Goal: Obtain resource: Download file/media

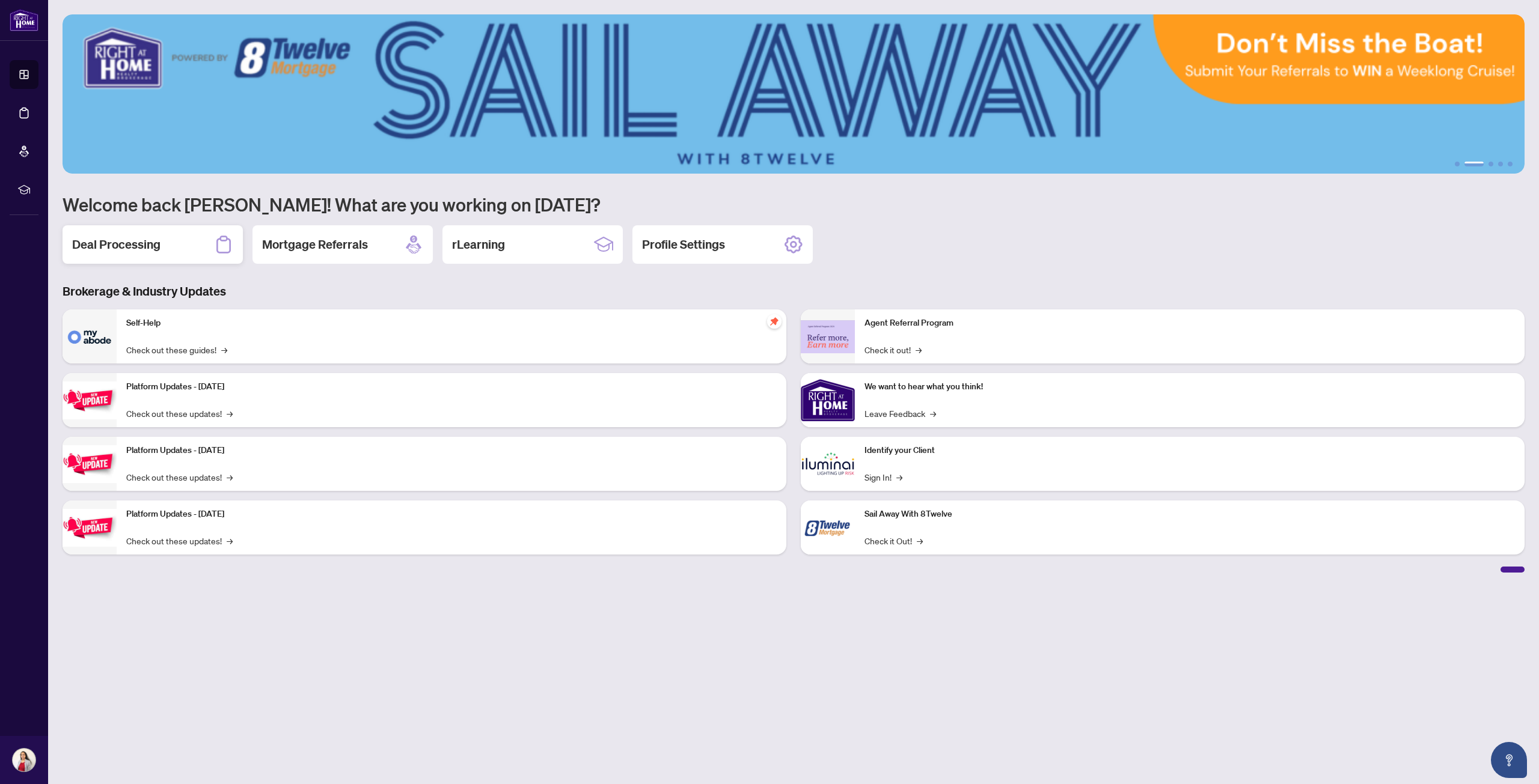
click at [136, 246] on h2 "Deal Processing" at bounding box center [116, 245] width 89 height 16
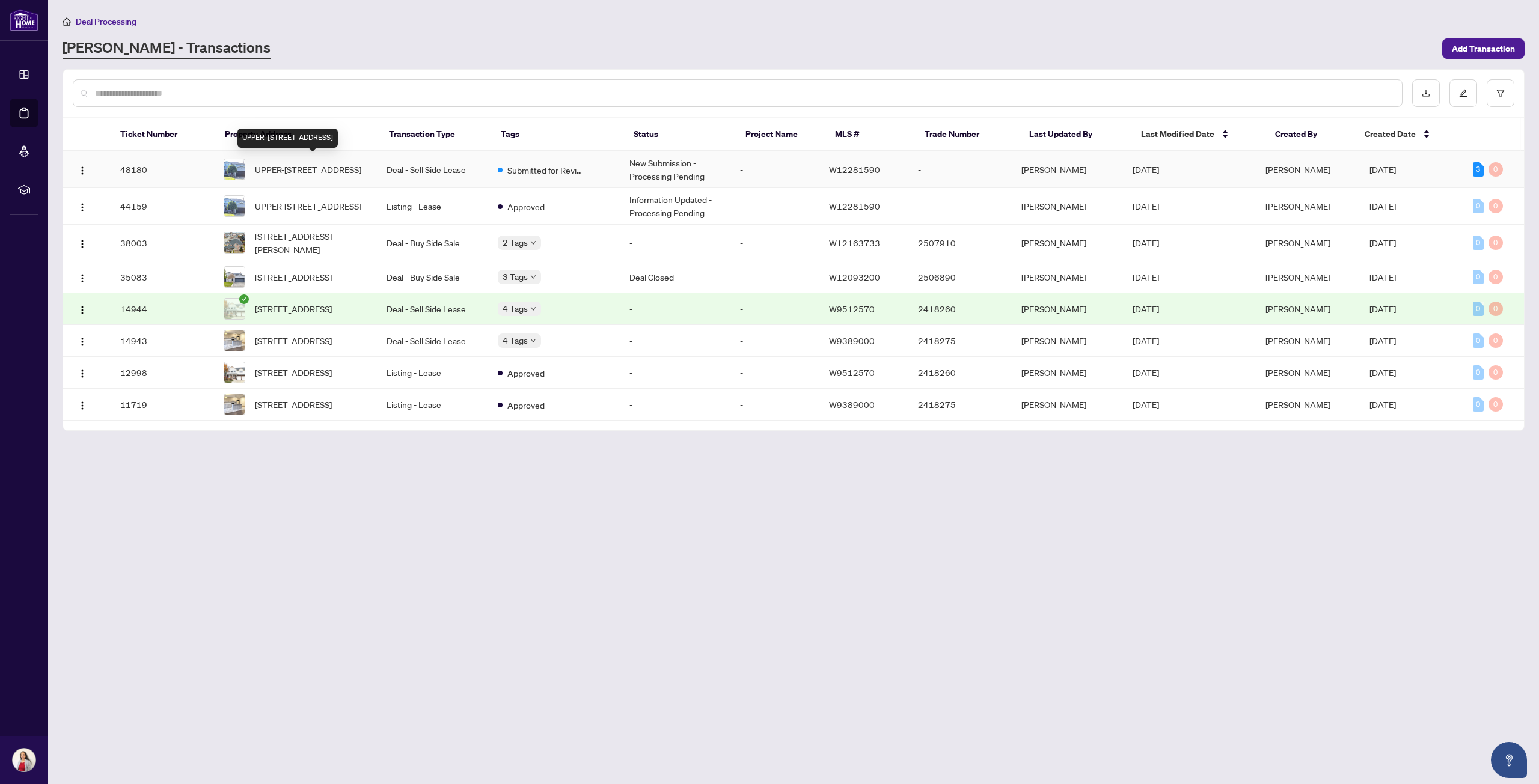
click at [283, 173] on span "UPPER-387 Glenashton Dr, Oakville, Ontario L6H 4W2, Canada" at bounding box center [308, 169] width 107 height 13
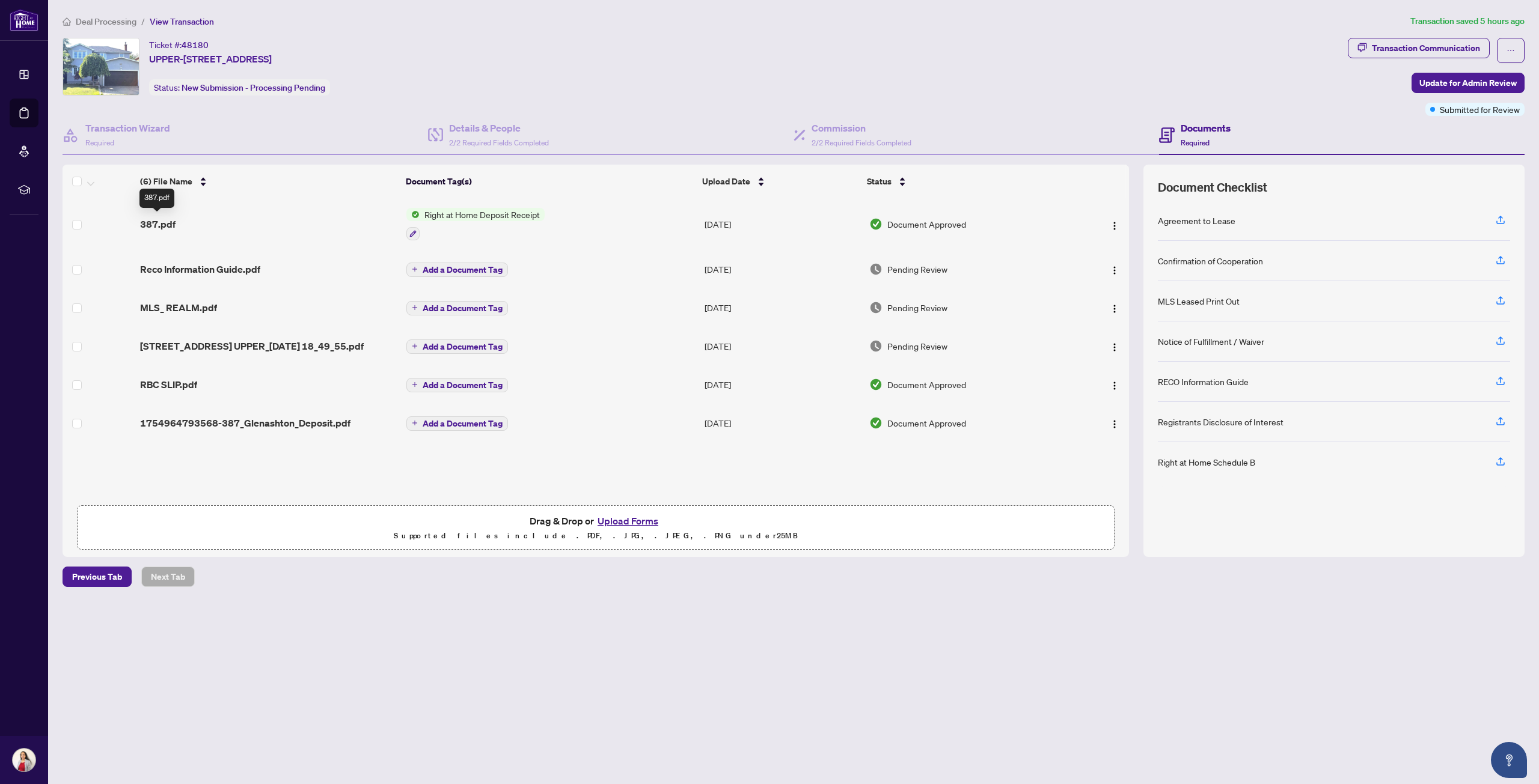
click at [160, 217] on span "387.pdf" at bounding box center [157, 225] width 36 height 15
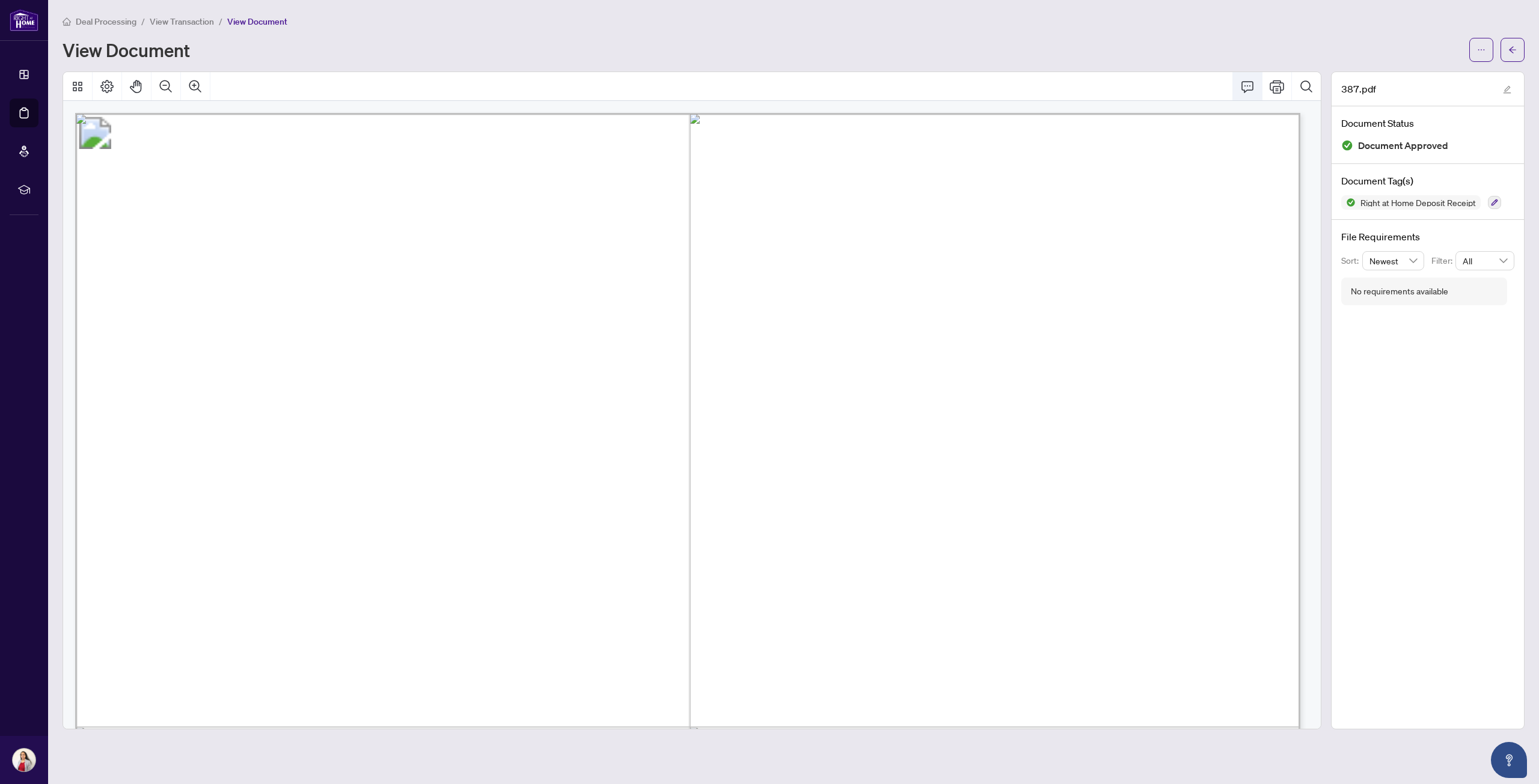
click at [1249, 84] on icon "Comment" at bounding box center [1248, 87] width 15 height 15
click at [1249, 86] on icon "Comment" at bounding box center [1248, 87] width 15 height 15
click at [1478, 50] on icon "ellipsis" at bounding box center [1481, 49] width 8 height 8
click at [1419, 78] on span "Download" at bounding box center [1438, 76] width 91 height 13
click at [172, 24] on span "View Transaction" at bounding box center [182, 22] width 64 height 11
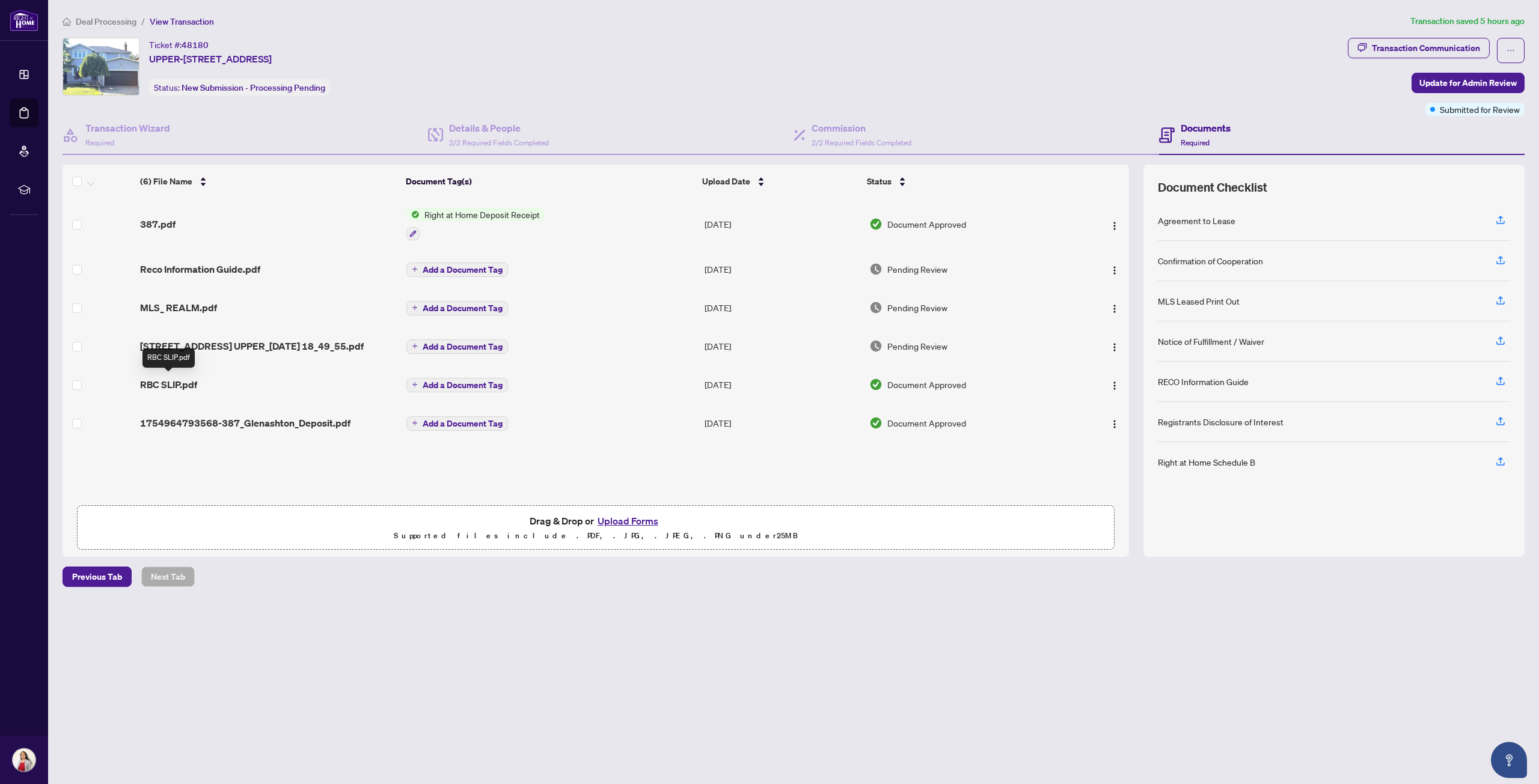
click at [163, 384] on span "RBC SLIP.pdf" at bounding box center [168, 385] width 58 height 15
click at [225, 417] on span "1754964793568-387_Glenashton_Deposit.pdf" at bounding box center [245, 423] width 210 height 15
